Goal: Task Accomplishment & Management: Manage account settings

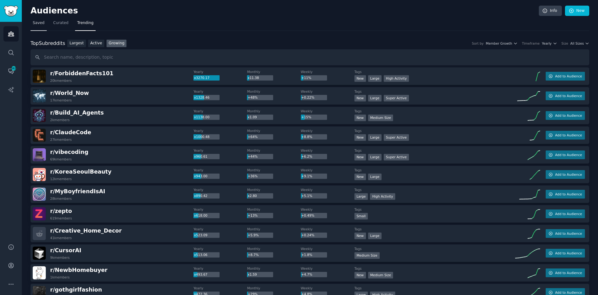
click at [39, 26] on link "Saved" at bounding box center [39, 24] width 16 height 13
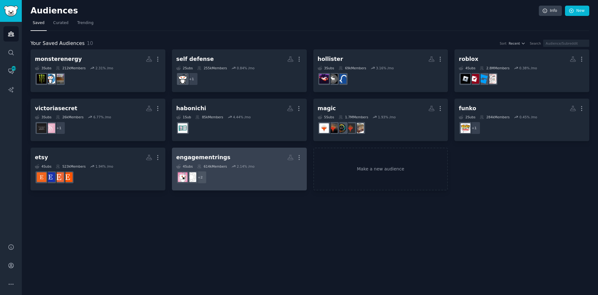
click at [273, 169] on dd "r/JustEngaged, r/labdiamond + 2" at bounding box center [239, 176] width 126 height 17
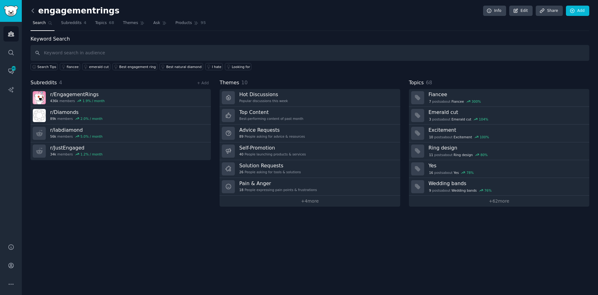
click at [31, 12] on icon at bounding box center [33, 10] width 7 height 7
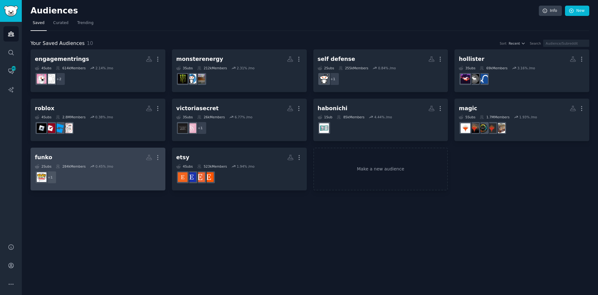
click at [132, 164] on div "2 Sub s 284k Members 0.45 % /mo" at bounding box center [98, 166] width 126 height 4
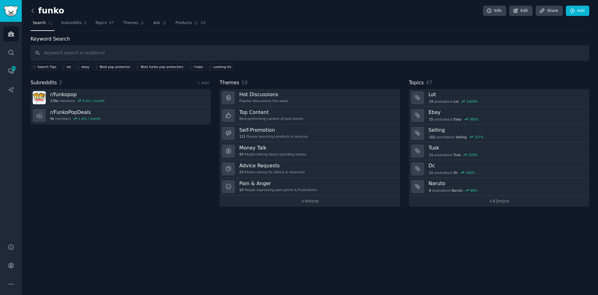
click at [36, 12] on icon at bounding box center [33, 10] width 7 height 7
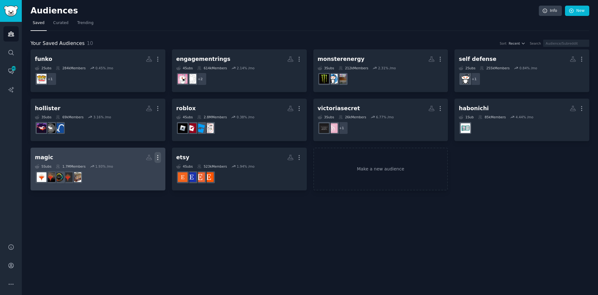
click at [156, 158] on icon "button" at bounding box center [158, 157] width 7 height 7
click at [142, 169] on p "Delete" at bounding box center [141, 170] width 14 height 7
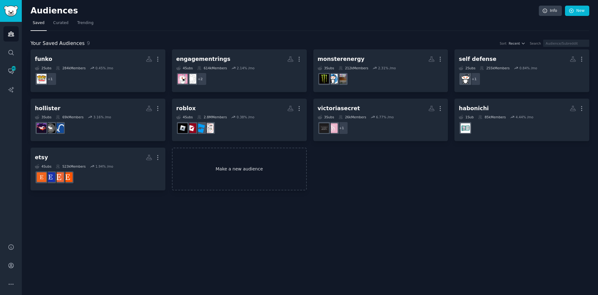
click at [271, 177] on link "Make a new audience" at bounding box center [239, 168] width 135 height 43
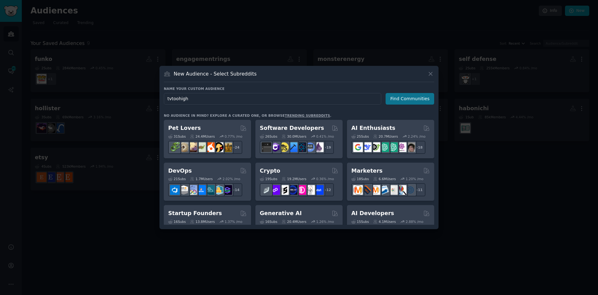
type input "tvtoohigh"
click at [420, 100] on button "Find Communities" at bounding box center [410, 99] width 49 height 12
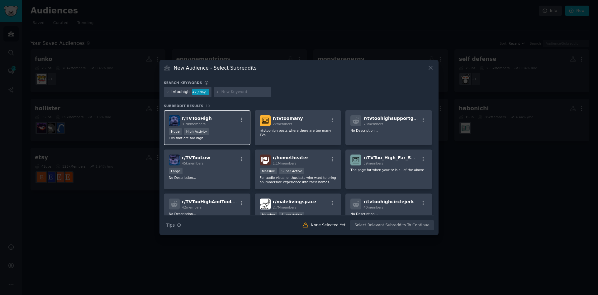
click at [223, 129] on div "Huge High Activity" at bounding box center [207, 132] width 77 height 8
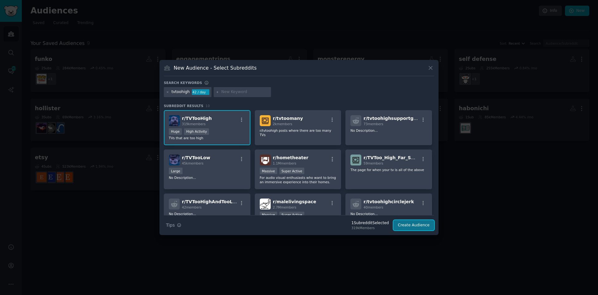
click at [406, 224] on button "Create Audience" at bounding box center [414, 225] width 41 height 11
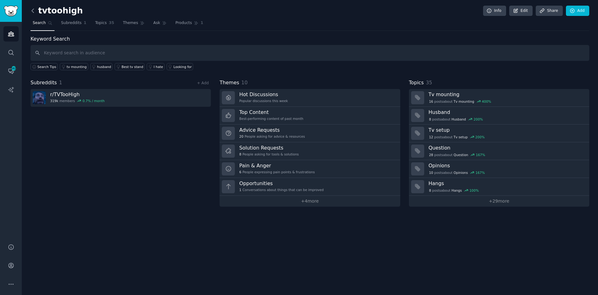
click at [33, 10] on icon at bounding box center [33, 10] width 7 height 7
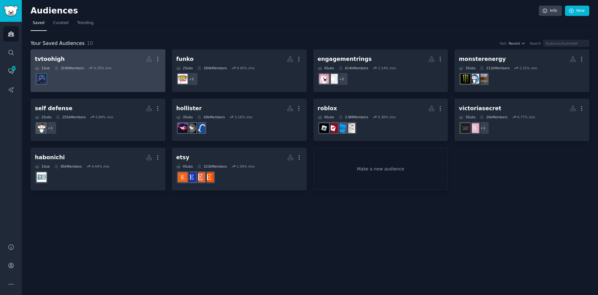
click at [92, 79] on dd at bounding box center [98, 78] width 126 height 17
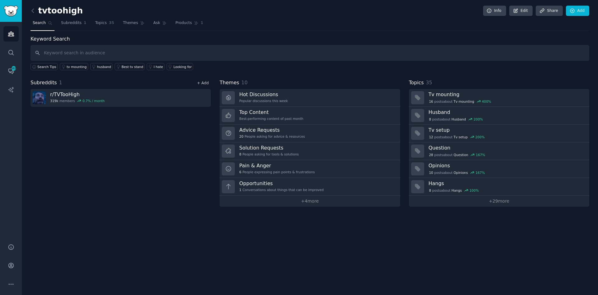
click at [205, 84] on link "+ Add" at bounding box center [203, 83] width 12 height 4
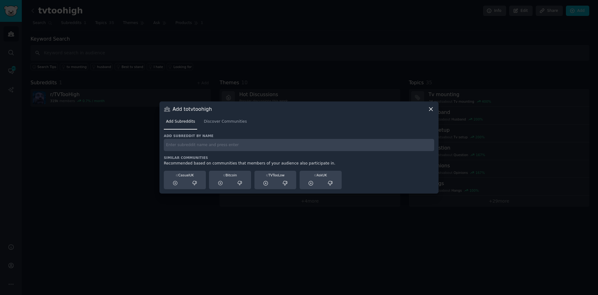
click at [199, 144] on input "text" at bounding box center [299, 145] width 271 height 12
type input "oled"
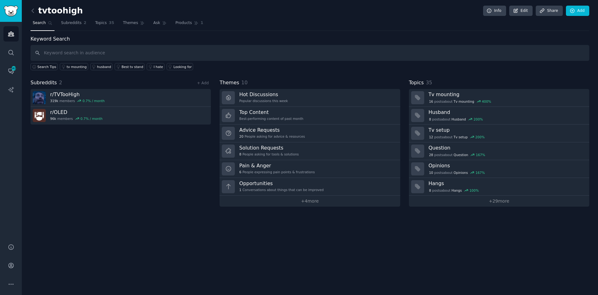
click at [121, 126] on div "Subreddits 2 + Add r/ TVTooHigh 319k members 0.7 % / month r/ OLED 96k members …" at bounding box center [121, 142] width 180 height 127
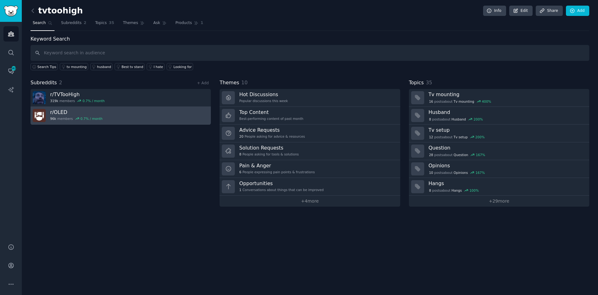
click at [121, 116] on link "r/ OLED 96k members 0.7 % / month" at bounding box center [121, 116] width 180 height 18
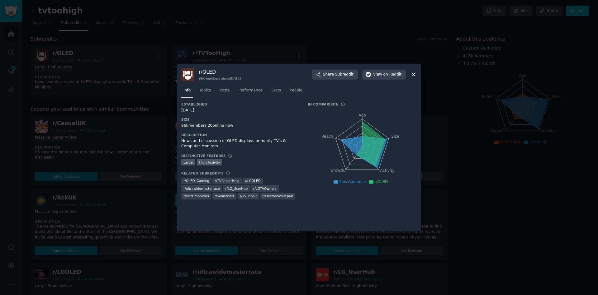
click at [414, 76] on icon at bounding box center [413, 74] width 7 height 7
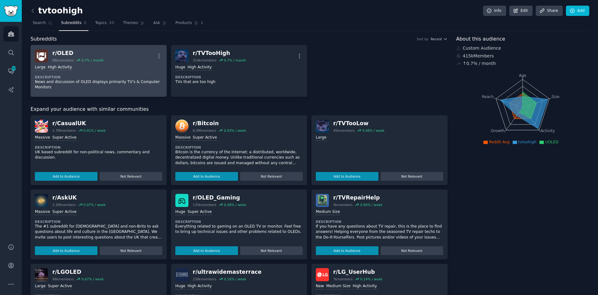
click at [58, 51] on div "r/ OLED" at bounding box center [77, 53] width 51 height 8
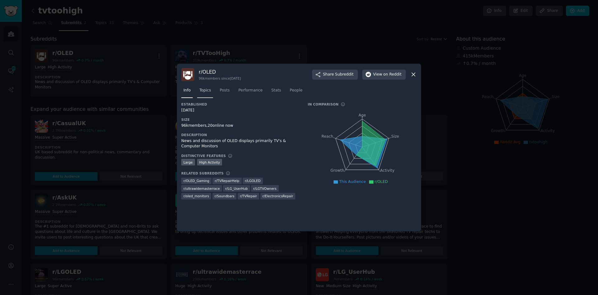
click at [209, 91] on span "Topics" at bounding box center [205, 91] width 12 height 6
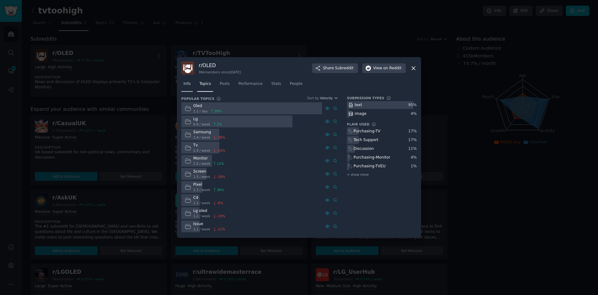
click at [189, 84] on span "Info" at bounding box center [187, 84] width 7 height 6
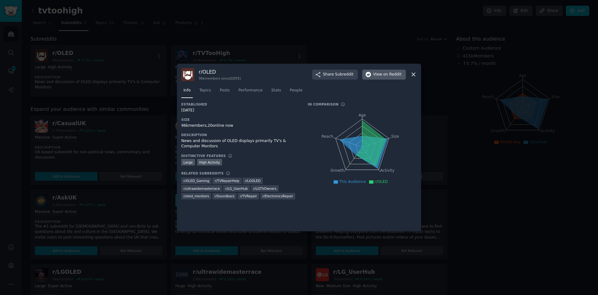
drag, startPoint x: 410, startPoint y: 75, endPoint x: 392, endPoint y: 78, distance: 17.7
click at [410, 75] on div "r/ OLED 96k members since [DATE] Share Subreddit View on Reddit" at bounding box center [299, 74] width 236 height 13
click at [415, 74] on icon at bounding box center [413, 74] width 7 height 7
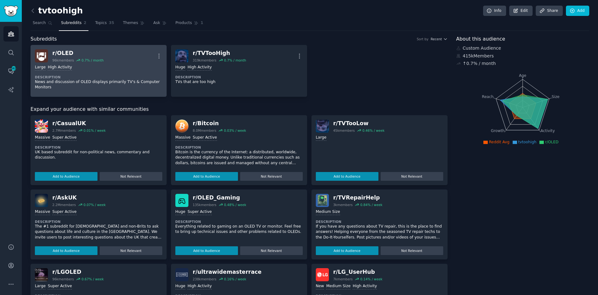
click at [72, 74] on div "Large High Activity Description News and discussion of OLED displays primarily …" at bounding box center [98, 77] width 127 height 30
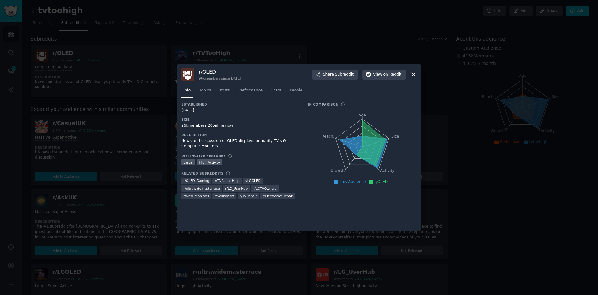
click at [411, 74] on icon at bounding box center [413, 74] width 7 height 7
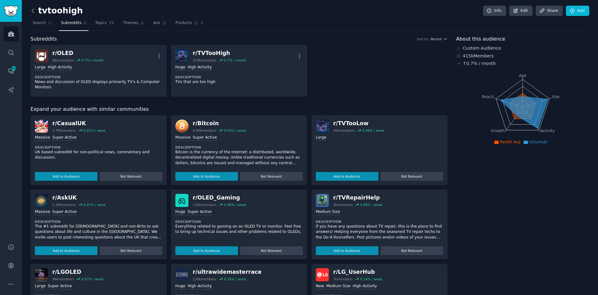
click at [31, 10] on icon at bounding box center [33, 10] width 7 height 7
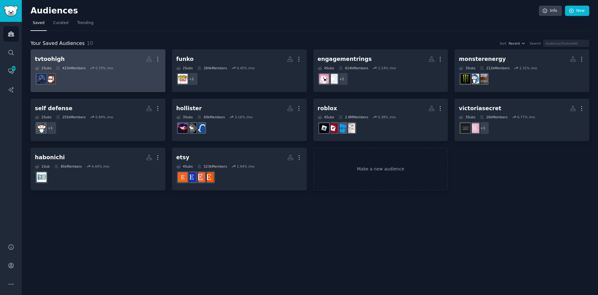
click at [97, 76] on dd at bounding box center [98, 78] width 126 height 17
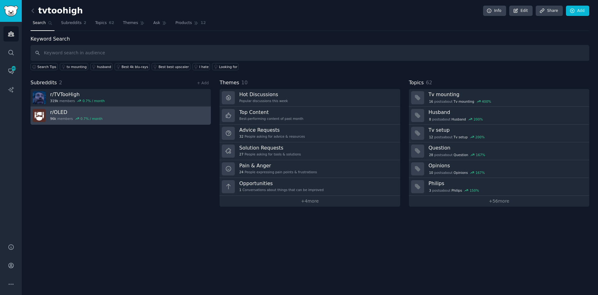
click at [114, 112] on link "r/ OLED 96k members 0.7 % / month" at bounding box center [121, 116] width 180 height 18
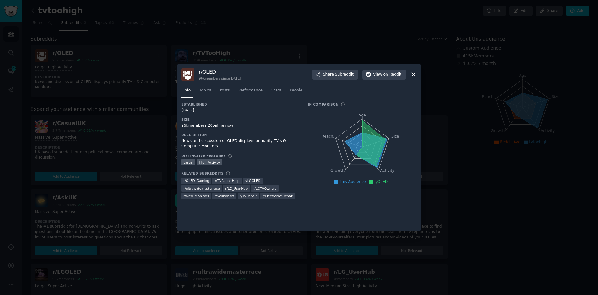
click at [416, 75] on icon at bounding box center [413, 74] width 7 height 7
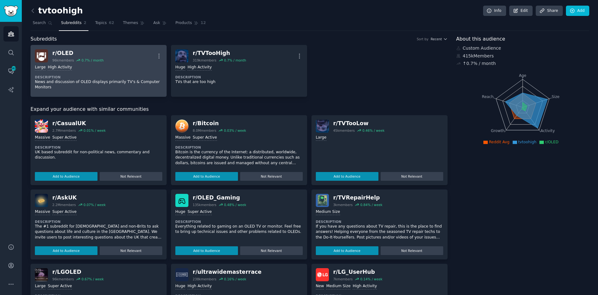
click at [133, 73] on div "Large High Activity Description News and discussion of OLED displays primarily …" at bounding box center [98, 77] width 127 height 30
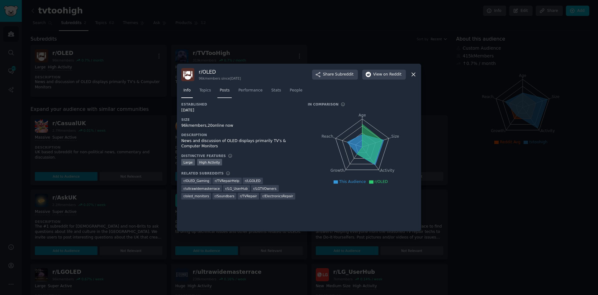
click at [229, 95] on link "Posts" at bounding box center [225, 91] width 14 height 13
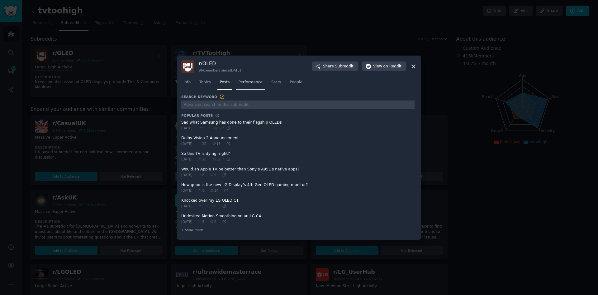
click at [253, 83] on span "Performance" at bounding box center [250, 82] width 24 height 6
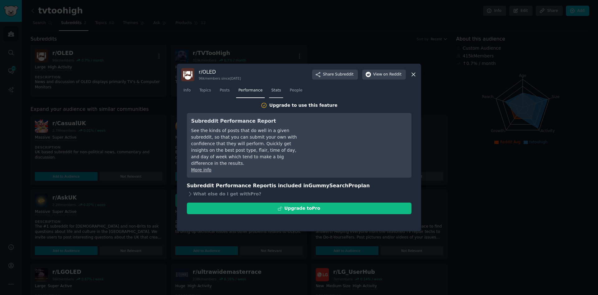
click at [271, 91] on span "Stats" at bounding box center [276, 91] width 10 height 6
